Goal: Information Seeking & Learning: Learn about a topic

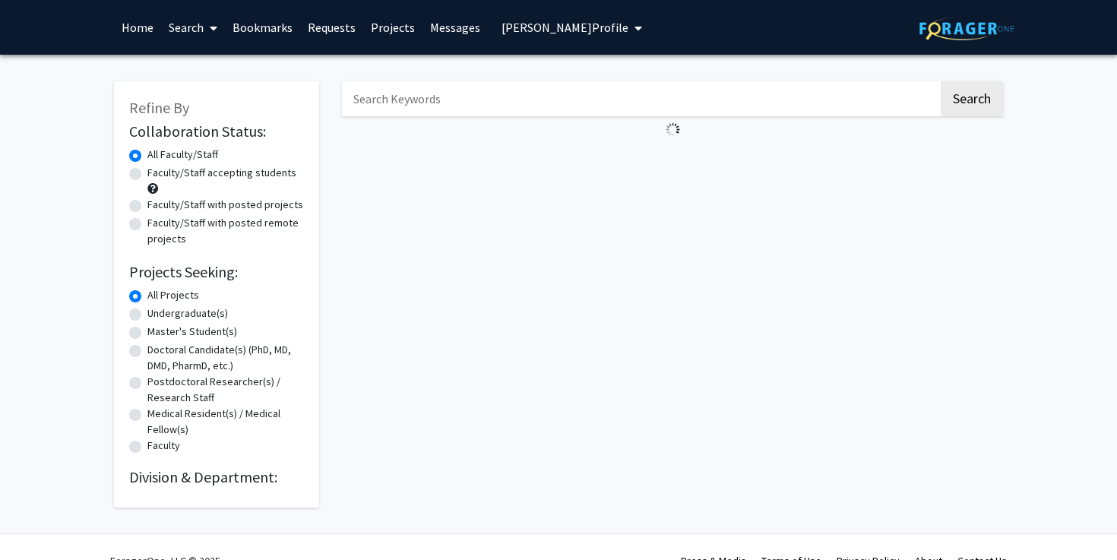
click at [932, 21] on img at bounding box center [966, 29] width 95 height 24
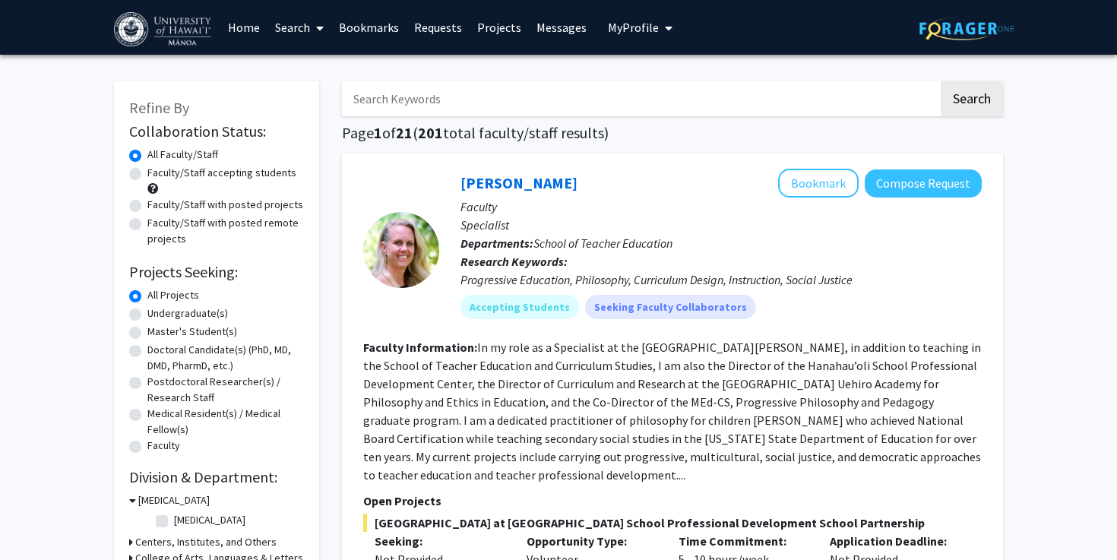
click at [799, 52] on div "Skip navigation Home Search Bookmarks Requests Projects Messages My Profile [PE…" at bounding box center [559, 27] width 912 height 55
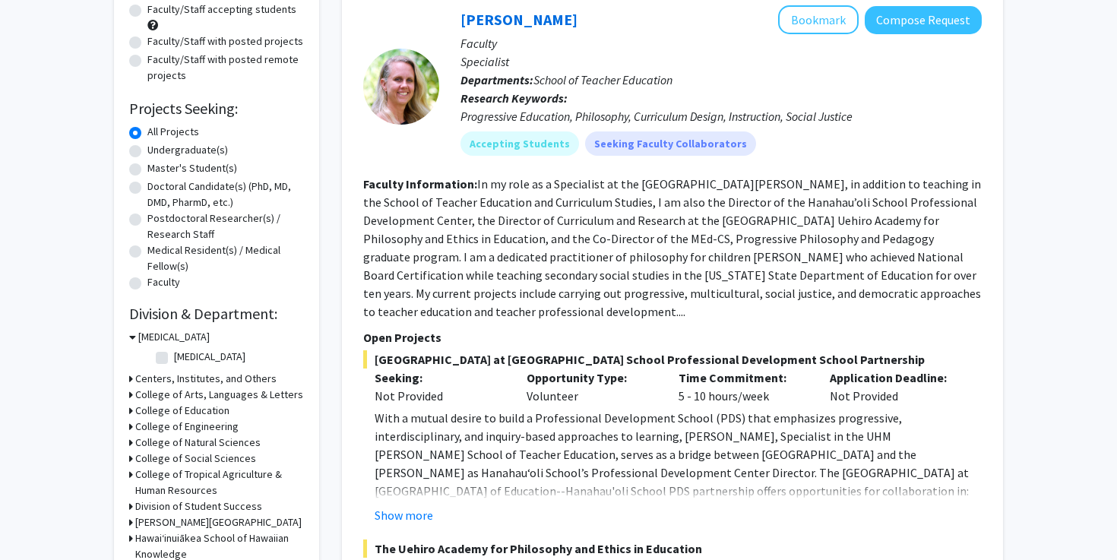
scroll to position [167, 0]
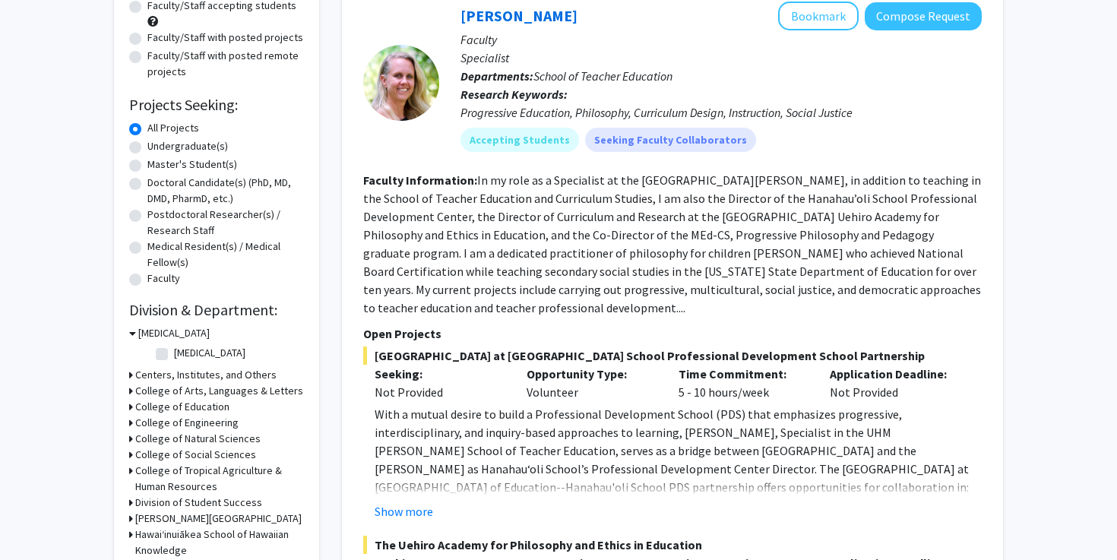
click at [147, 150] on label "Undergraduate(s)" at bounding box center [187, 146] width 81 height 16
click at [147, 148] on input "Undergraduate(s)" at bounding box center [152, 143] width 10 height 10
radio input "true"
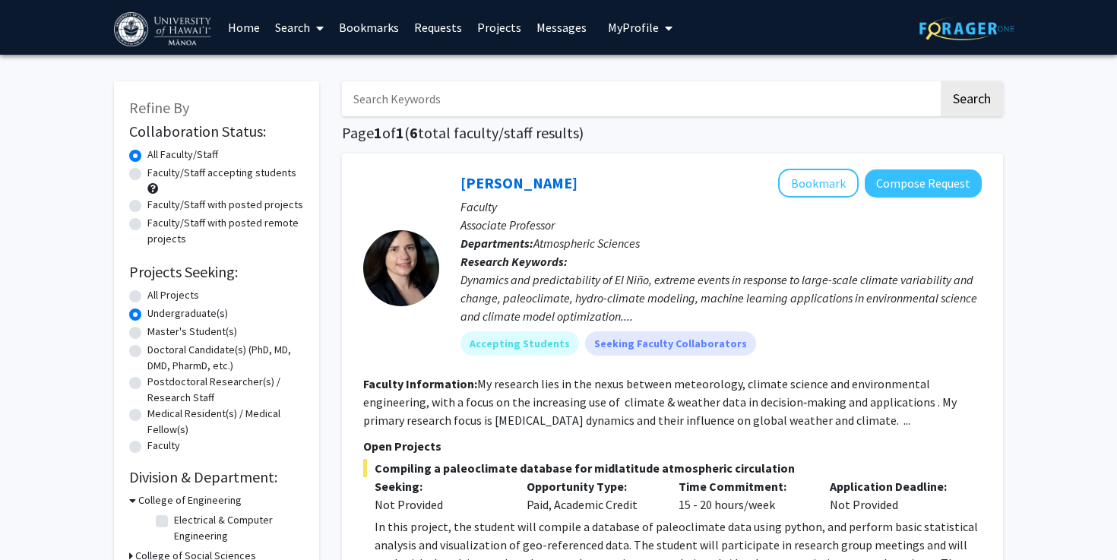
click at [147, 296] on label "All Projects" at bounding box center [173, 295] width 52 height 16
click at [147, 296] on input "All Projects" at bounding box center [152, 292] width 10 height 10
radio input "true"
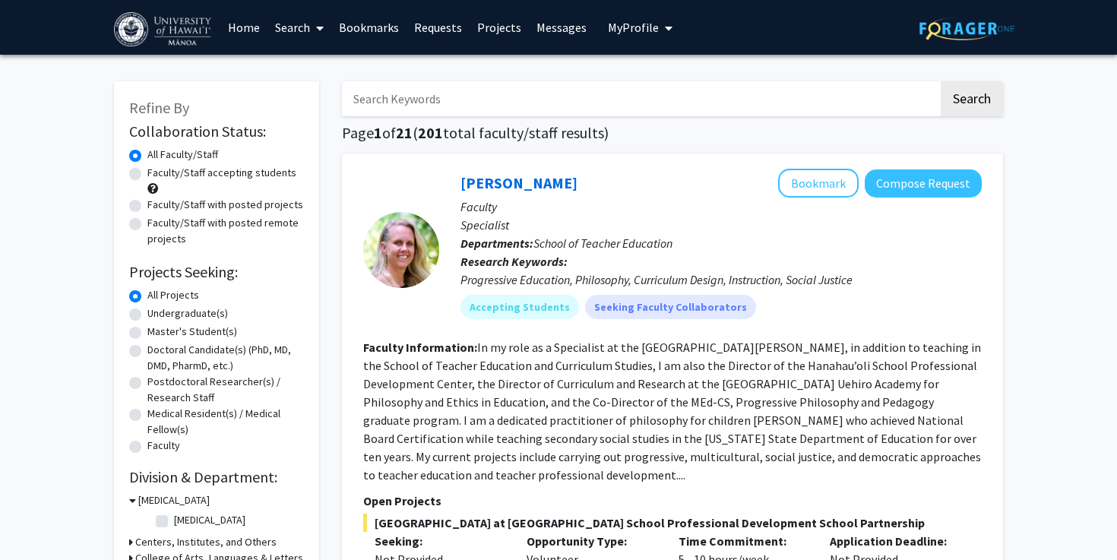
click at [147, 315] on label "Undergraduate(s)" at bounding box center [187, 313] width 81 height 16
click at [147, 315] on input "Undergraduate(s)" at bounding box center [152, 310] width 10 height 10
radio input "true"
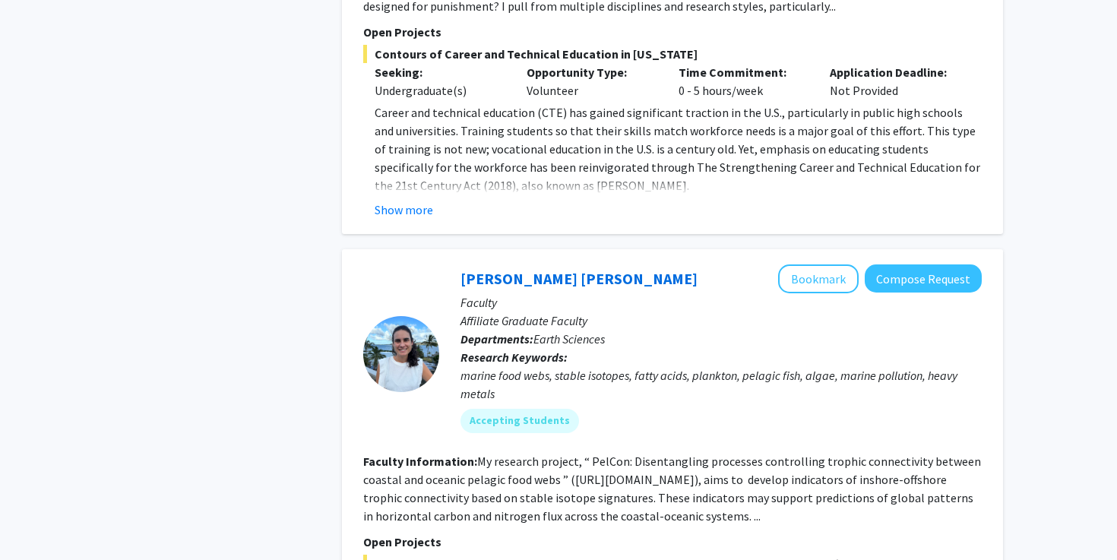
scroll to position [5994, 0]
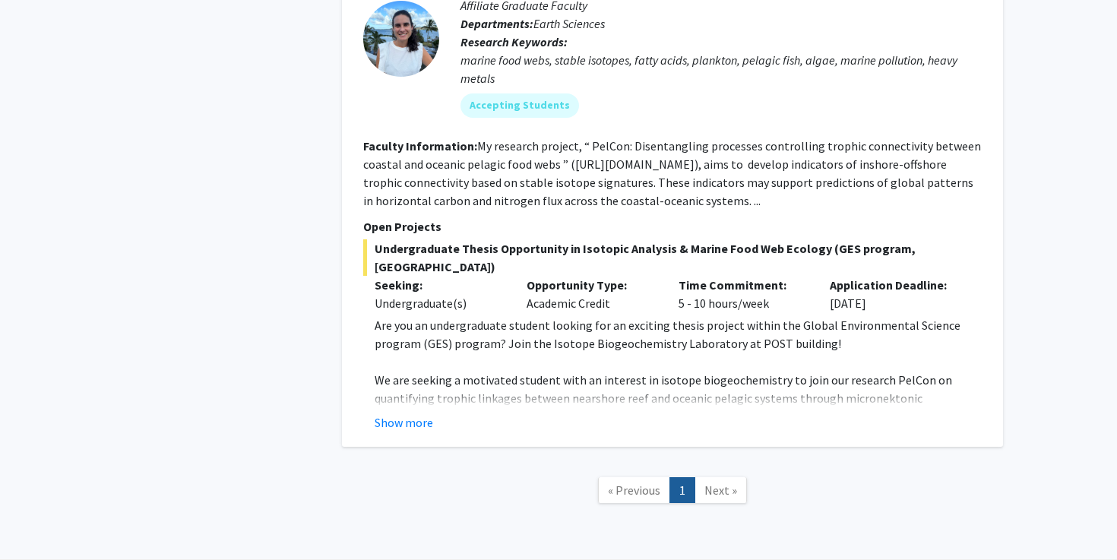
click at [720, 483] on span "Next »" at bounding box center [720, 490] width 33 height 15
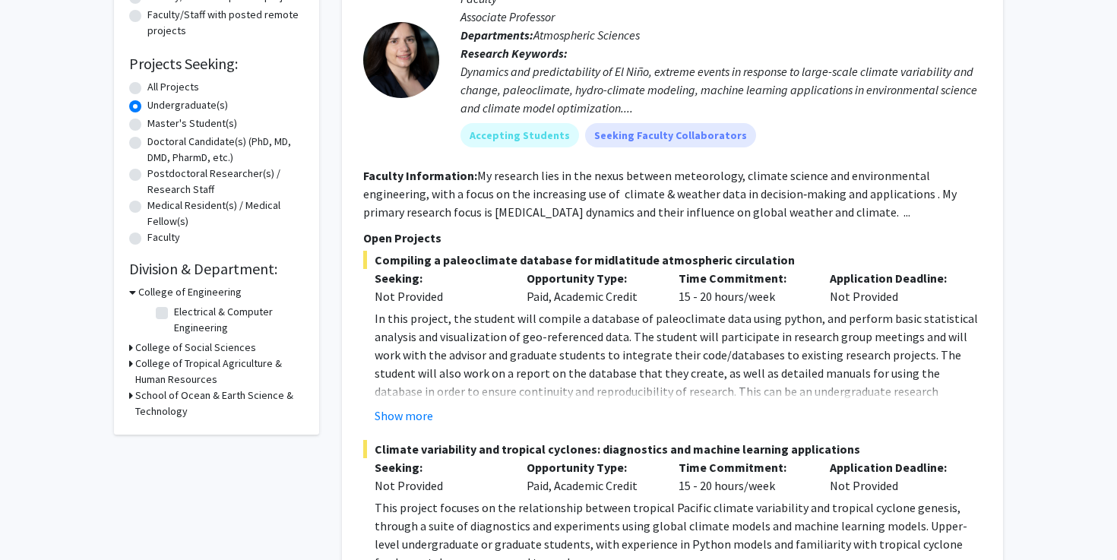
scroll to position [0, 0]
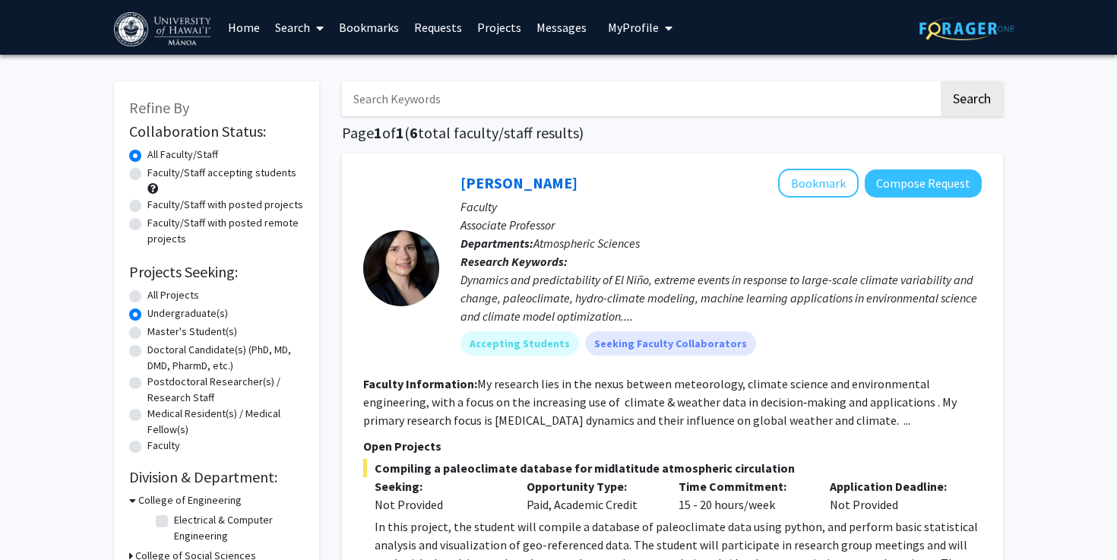
click at [147, 172] on label "Faculty/Staff accepting students" at bounding box center [221, 173] width 149 height 16
click at [147, 172] on input "Faculty/Staff accepting students" at bounding box center [152, 170] width 10 height 10
radio input "true"
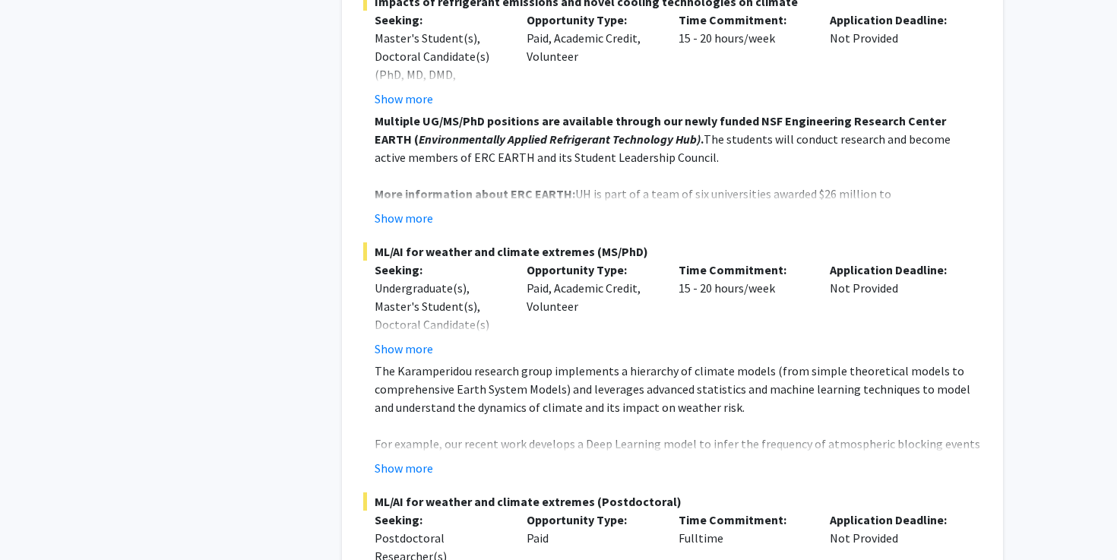
scroll to position [661, 0]
